Goal: Information Seeking & Learning: Learn about a topic

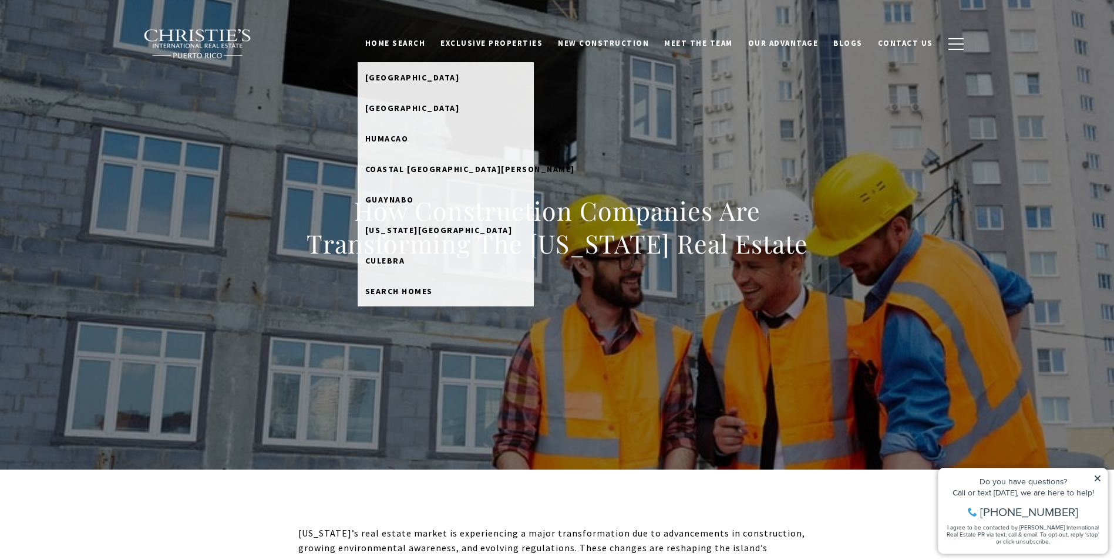
click at [413, 50] on link "Home Search" at bounding box center [396, 43] width 76 height 22
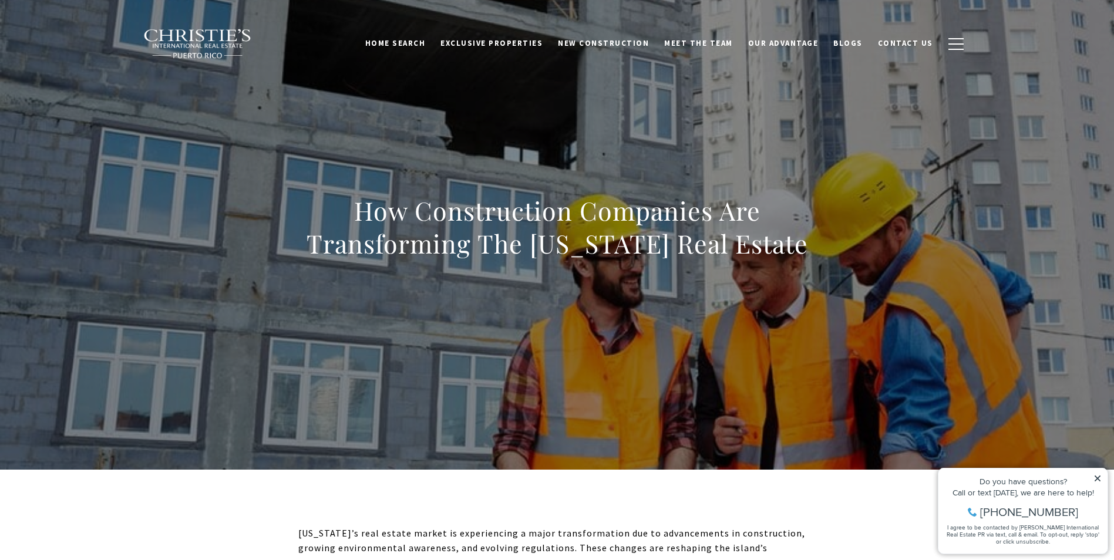
click at [412, 43] on link "Home Search" at bounding box center [396, 43] width 76 height 22
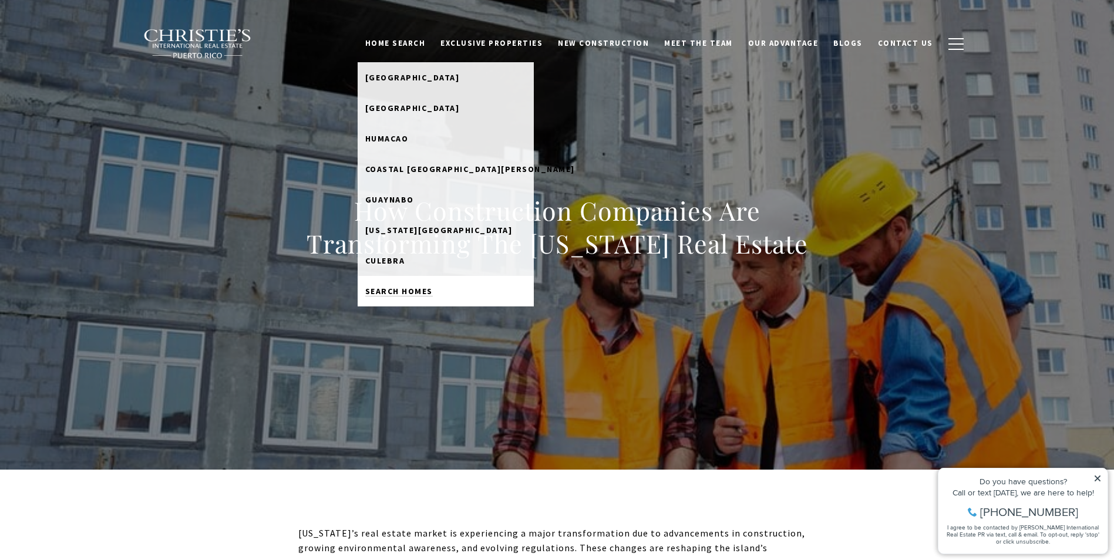
click at [429, 290] on span "Search Homes" at bounding box center [399, 291] width 68 height 11
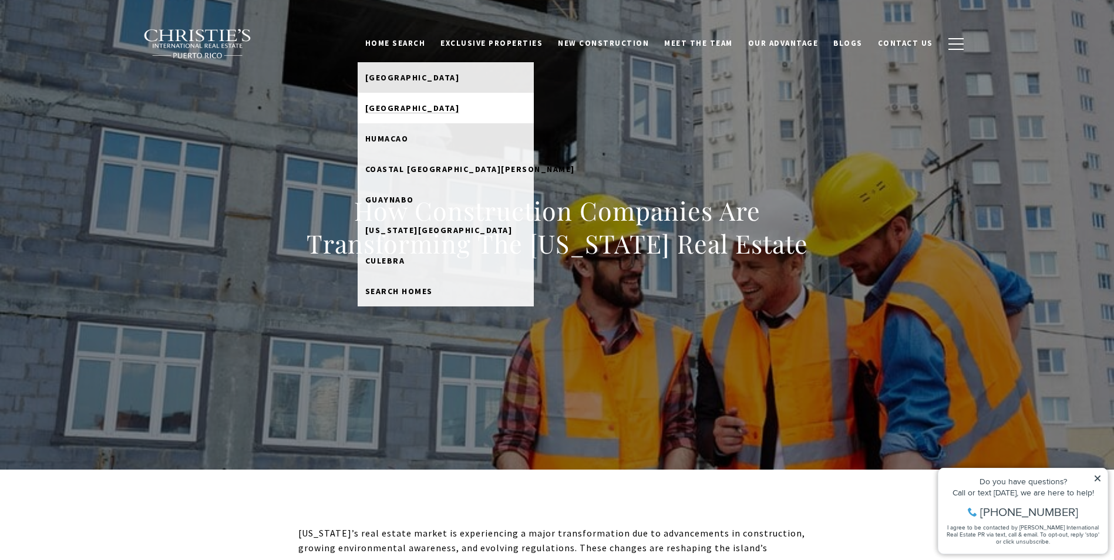
click at [443, 104] on link "[GEOGRAPHIC_DATA]" at bounding box center [446, 108] width 176 height 31
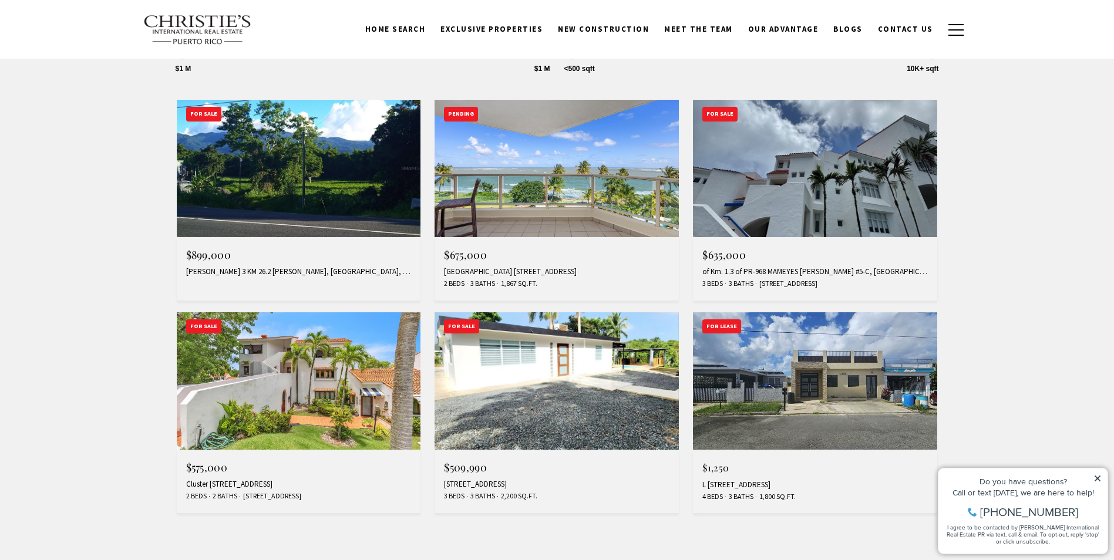
scroll to position [375, 0]
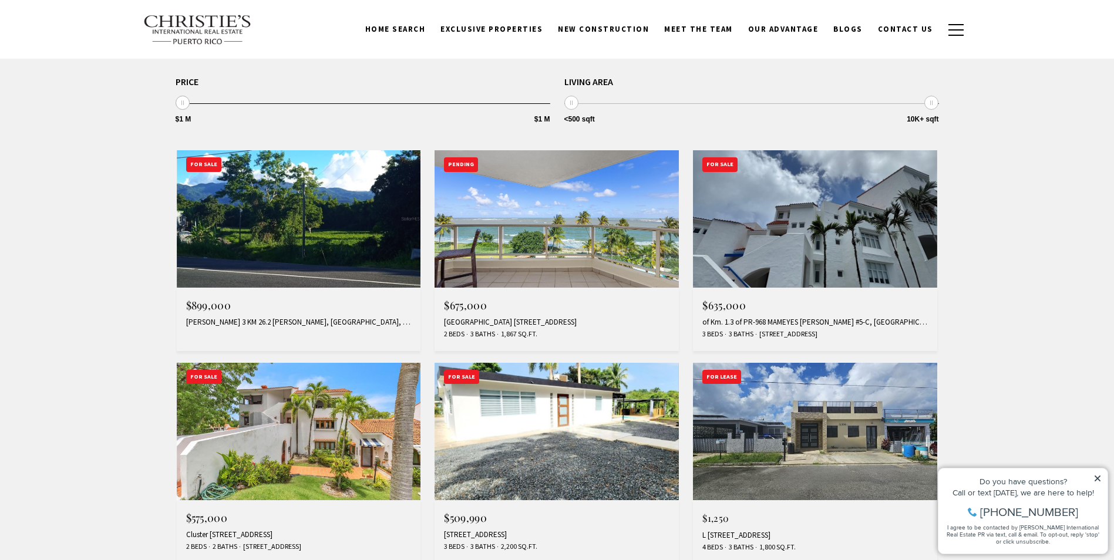
click at [561, 236] on img at bounding box center [556, 218] width 244 height 137
